Goal: Find specific page/section: Find specific page/section

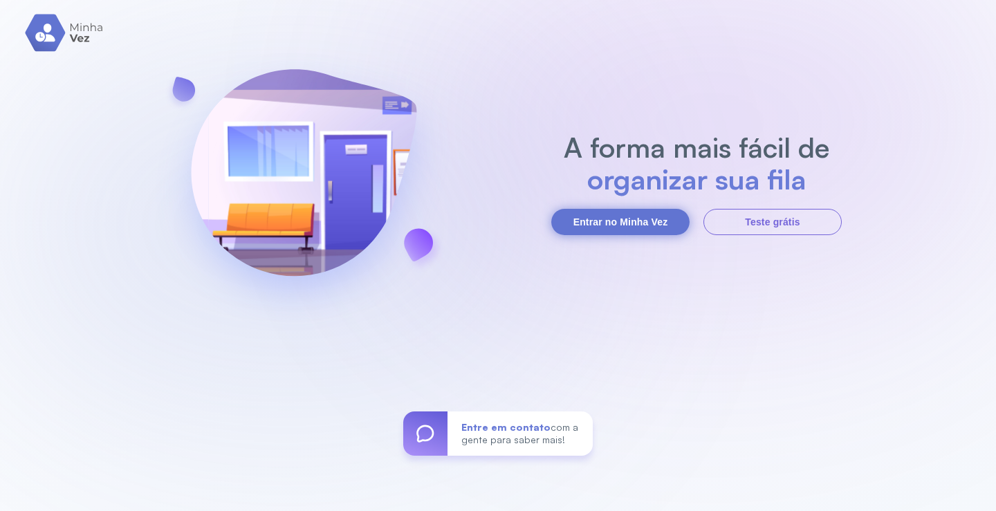
click at [643, 220] on button "Entrar no Minha Vez" at bounding box center [620, 222] width 138 height 26
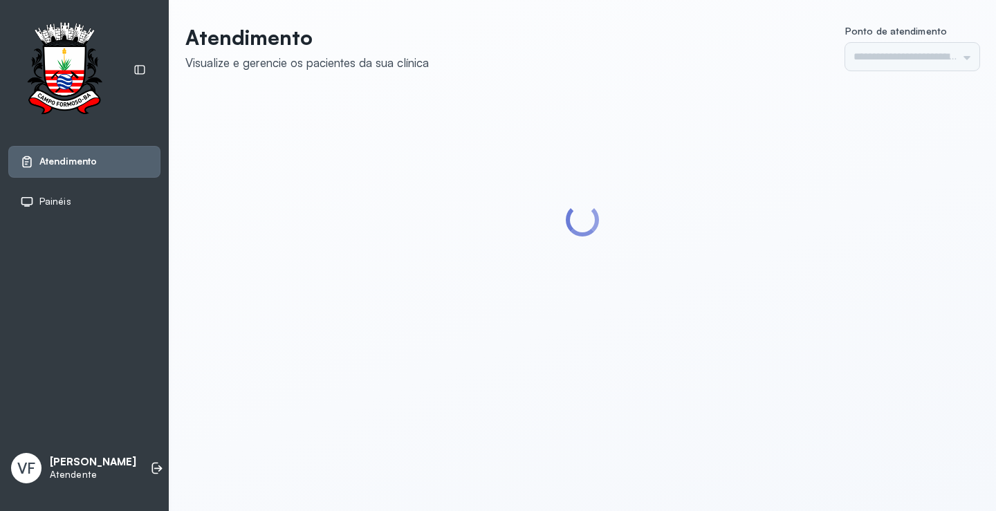
type input "*********"
